Goal: Information Seeking & Learning: Learn about a topic

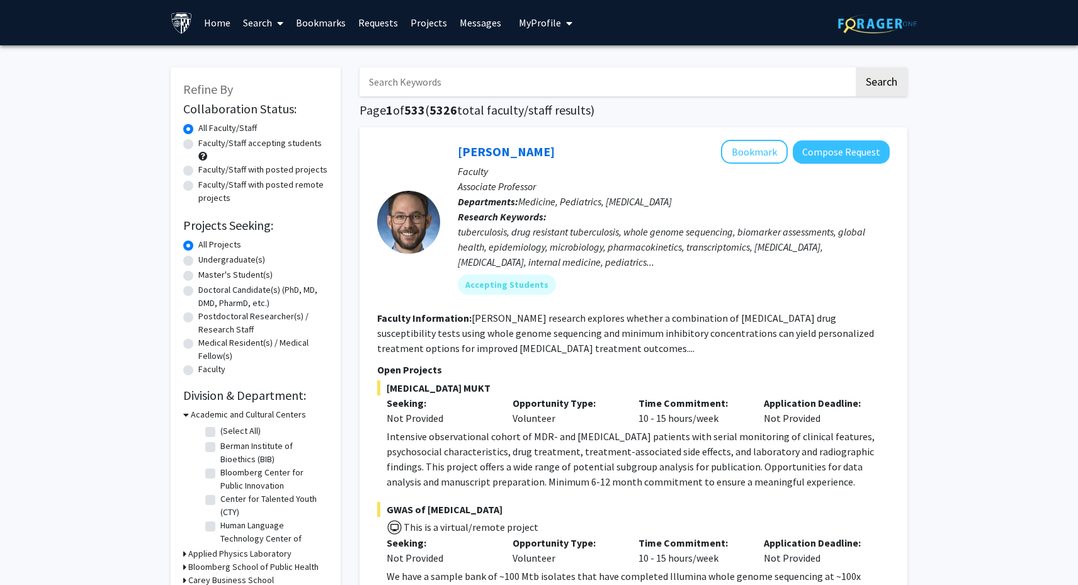
click at [236, 278] on label "Master's Student(s)" at bounding box center [235, 274] width 74 height 13
click at [207, 276] on input "Master's Student(s)" at bounding box center [202, 272] width 8 height 8
radio input "true"
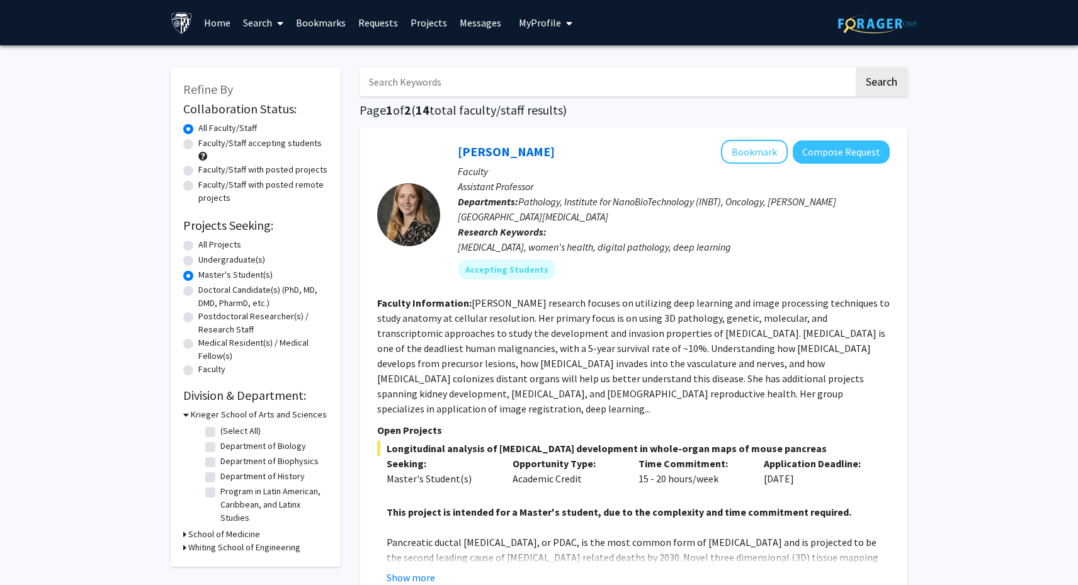
click at [225, 550] on h3 "Whiting School of Engineering" at bounding box center [244, 547] width 112 height 13
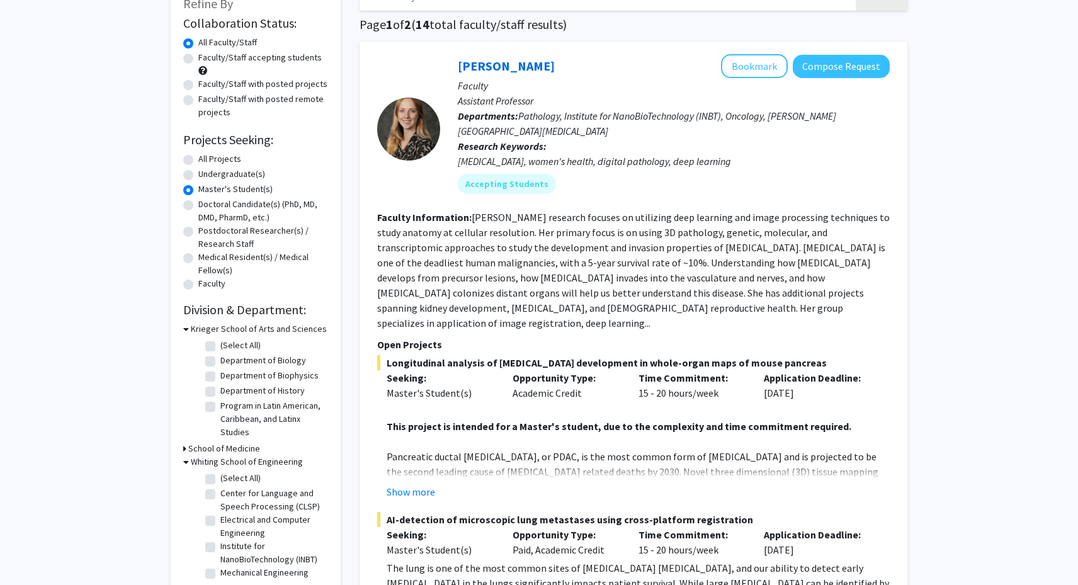
scroll to position [106, 0]
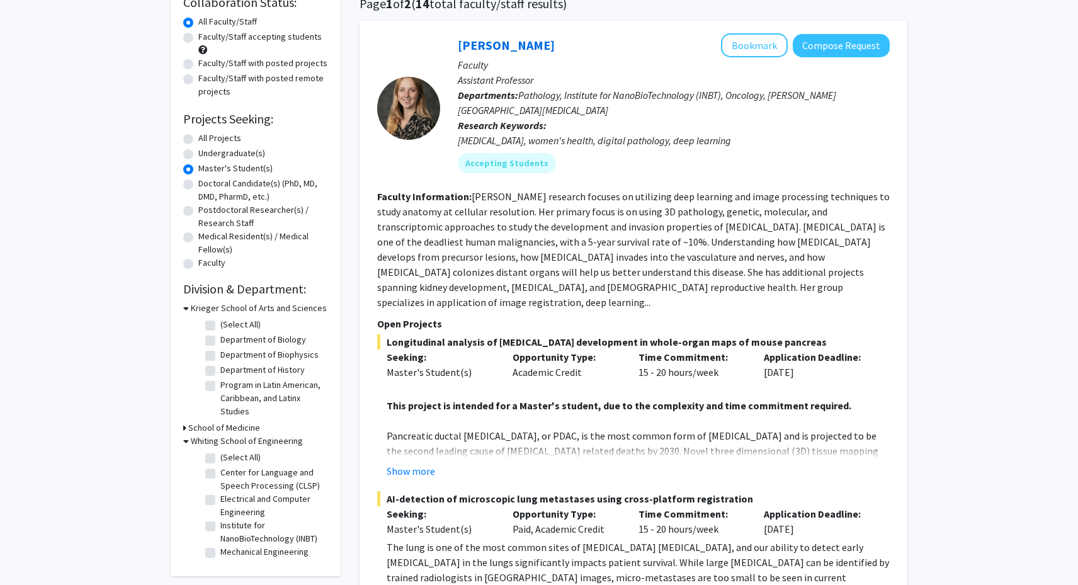
click at [232, 458] on label "(Select All)" at bounding box center [240, 457] width 40 height 13
click at [229, 458] on input "(Select All)" at bounding box center [224, 455] width 8 height 8
checkbox input "true"
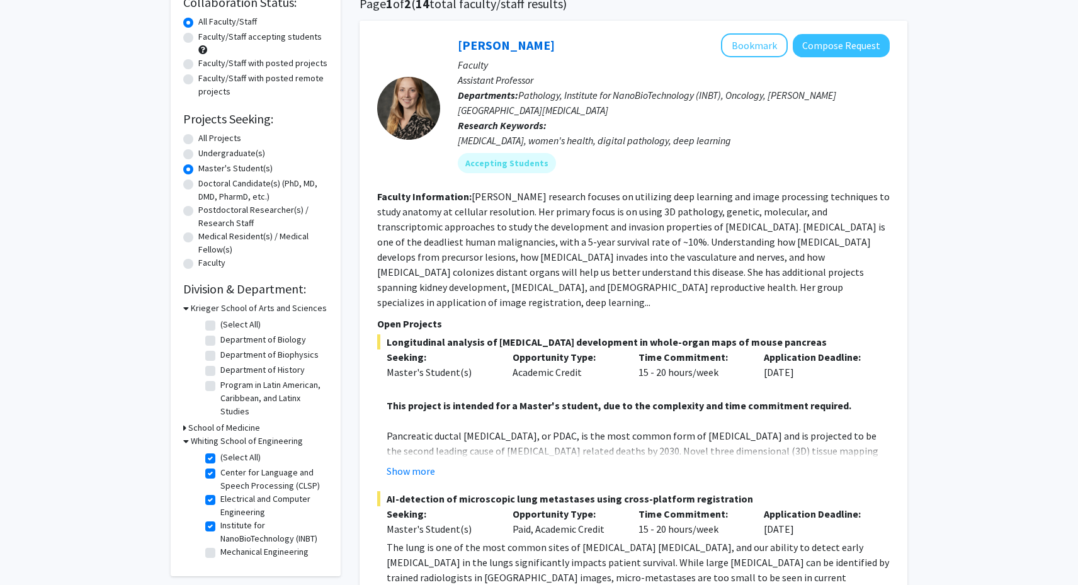
checkbox input "true"
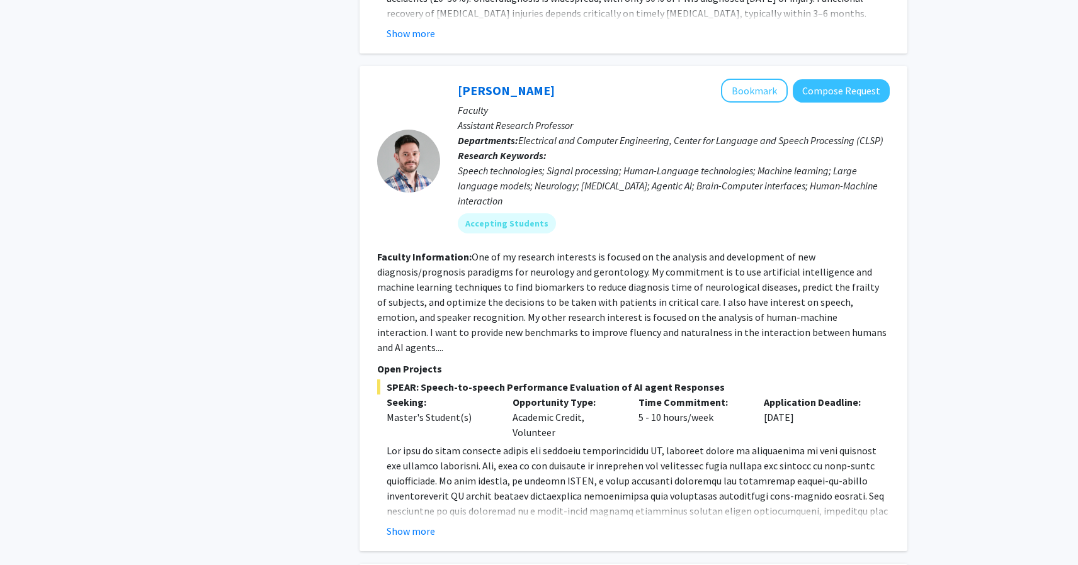
scroll to position [339, 0]
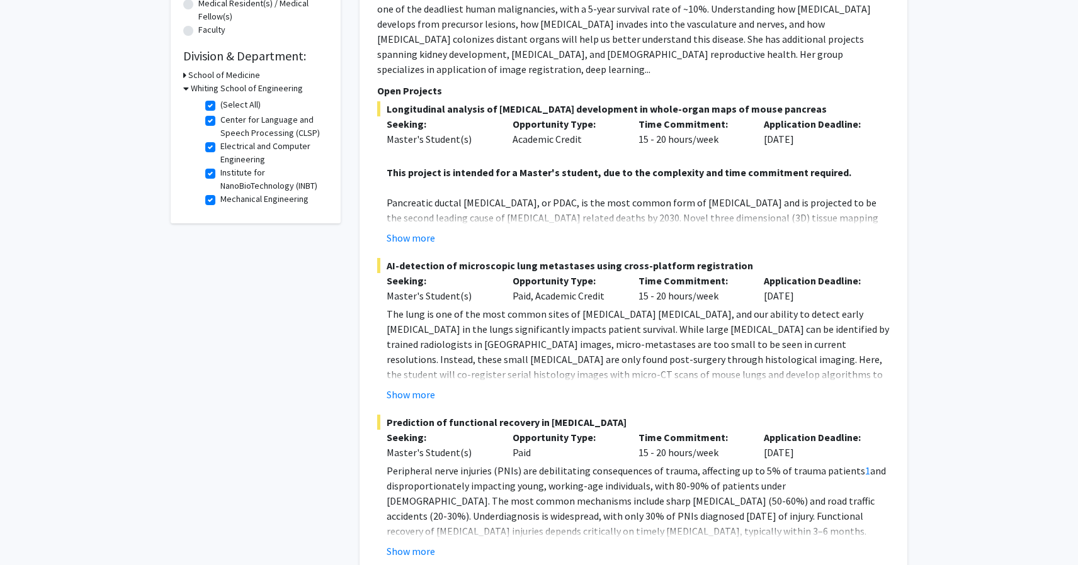
click at [683, 331] on p "The lung is one of the most common sites of [MEDICAL_DATA] [MEDICAL_DATA], and …" at bounding box center [638, 375] width 503 height 136
